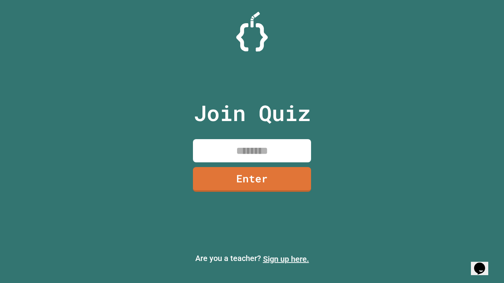
click at [286, 259] on link "Sign up here." at bounding box center [286, 259] width 46 height 9
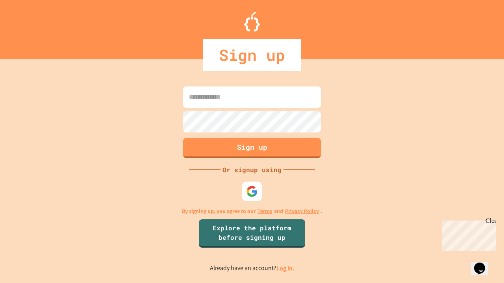
click at [286, 268] on link "Log in." at bounding box center [285, 268] width 18 height 8
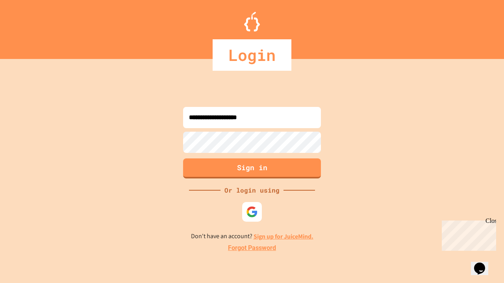
type input "**********"
